Goal: Find specific page/section: Find specific page/section

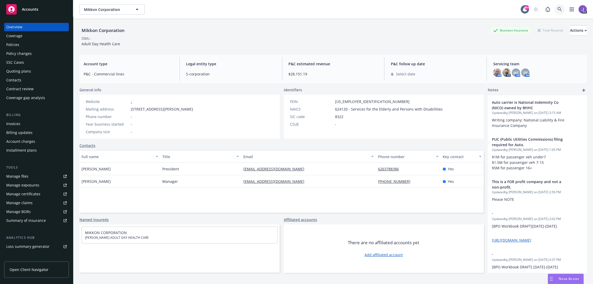
click at [557, 9] on icon at bounding box center [559, 9] width 5 height 5
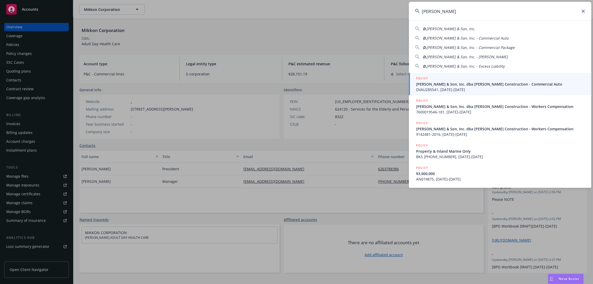
type input "[PERSON_NAME]"
click at [434, 88] on span "DVAU285541, [DATE]-[DATE]" at bounding box center [500, 89] width 169 height 5
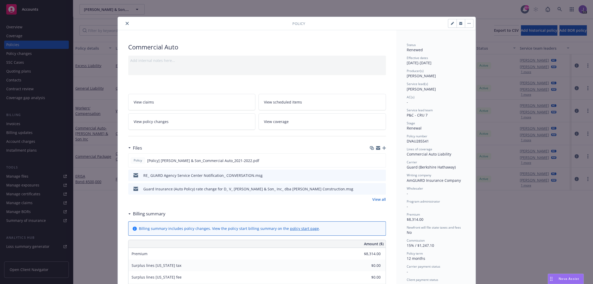
click at [126, 23] on icon "close" at bounding box center [127, 23] width 3 height 3
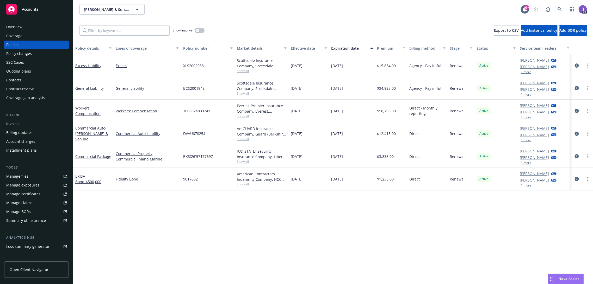
click at [21, 28] on div "Overview" at bounding box center [14, 27] width 16 height 8
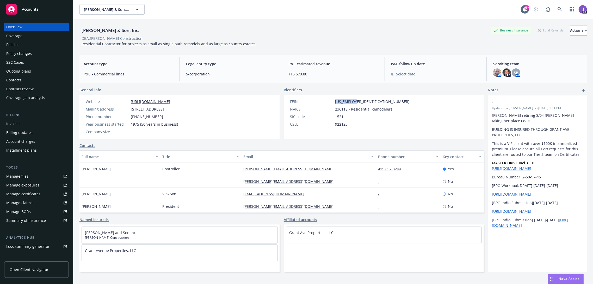
drag, startPoint x: 346, startPoint y: 100, endPoint x: 333, endPoint y: 102, distance: 13.9
click at [333, 102] on div "FEIN [US_EMPLOYER_IDENTIFICATION_NUMBER]" at bounding box center [350, 101] width 124 height 5
copy span "[US_EMPLOYER_IDENTIFICATION_NUMBER]"
click at [25, 45] on div "Policies" at bounding box center [36, 45] width 60 height 8
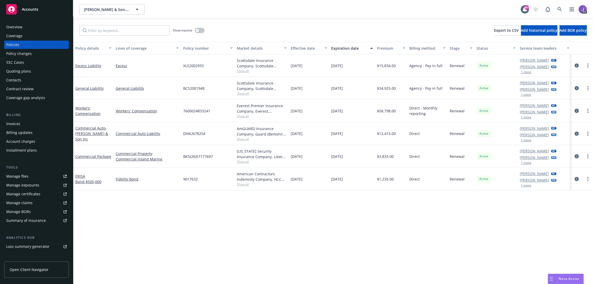
click at [574, 110] on icon "circleInformation" at bounding box center [576, 111] width 4 height 4
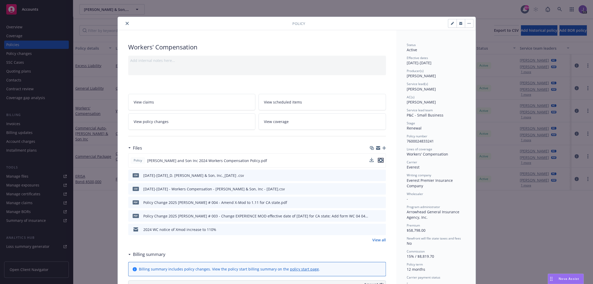
click at [379, 160] on icon "preview file" at bounding box center [380, 161] width 5 height 4
click at [126, 23] on icon "close" at bounding box center [127, 23] width 3 height 3
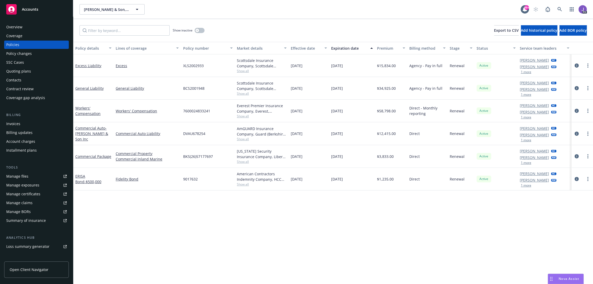
click at [17, 27] on div "Overview" at bounding box center [14, 27] width 16 height 8
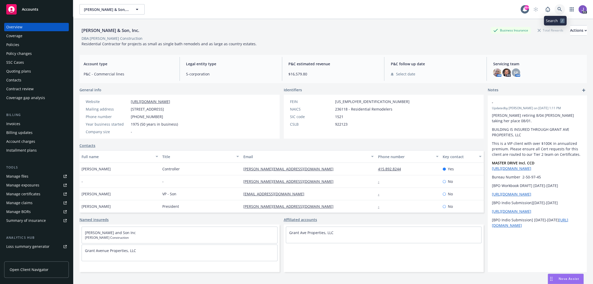
click at [557, 8] on icon at bounding box center [559, 9] width 5 height 5
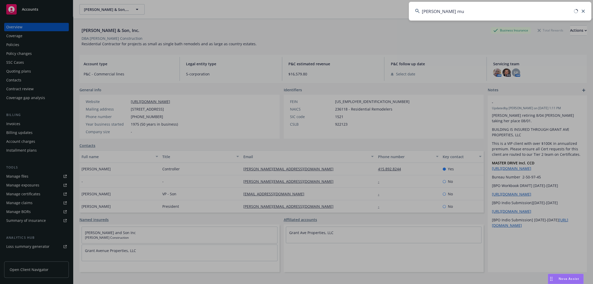
type input "[PERSON_NAME] mul"
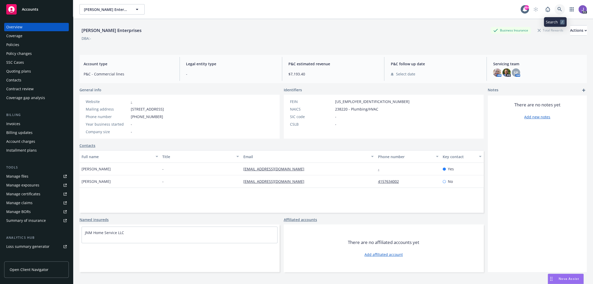
click at [557, 8] on icon at bounding box center [559, 9] width 5 height 5
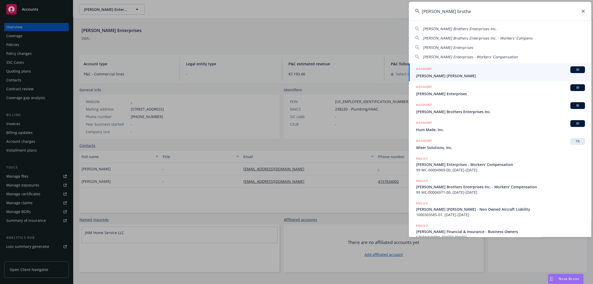
type input "[PERSON_NAME] brother"
